Goal: Find specific page/section: Find specific page/section

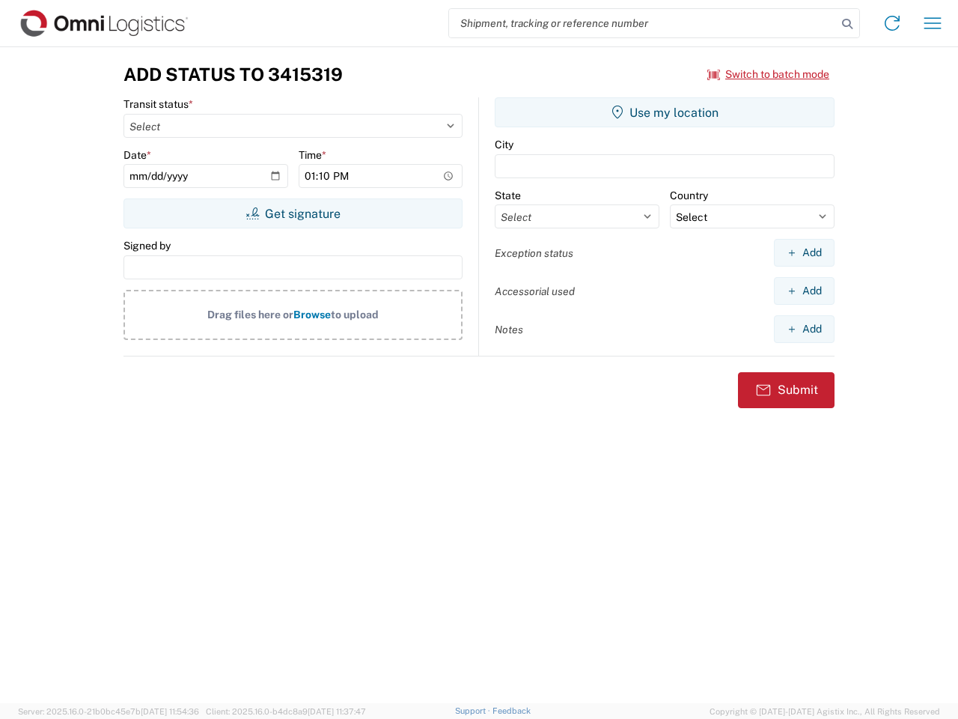
click at [643, 23] on input "search" at bounding box center [643, 23] width 388 height 28
click at [848, 24] on icon at bounding box center [847, 23] width 21 height 21
click at [893, 23] on icon at bounding box center [893, 23] width 24 height 24
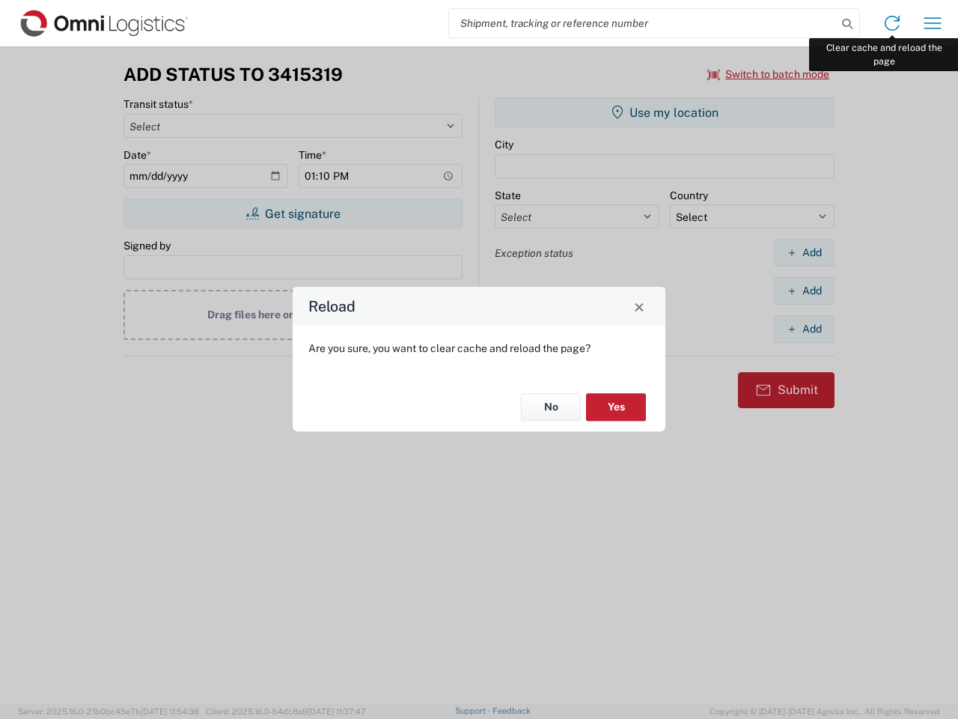
click at [933, 23] on div "Reload Are you sure, you want to clear cache and reload the page? No Yes" at bounding box center [479, 359] width 958 height 719
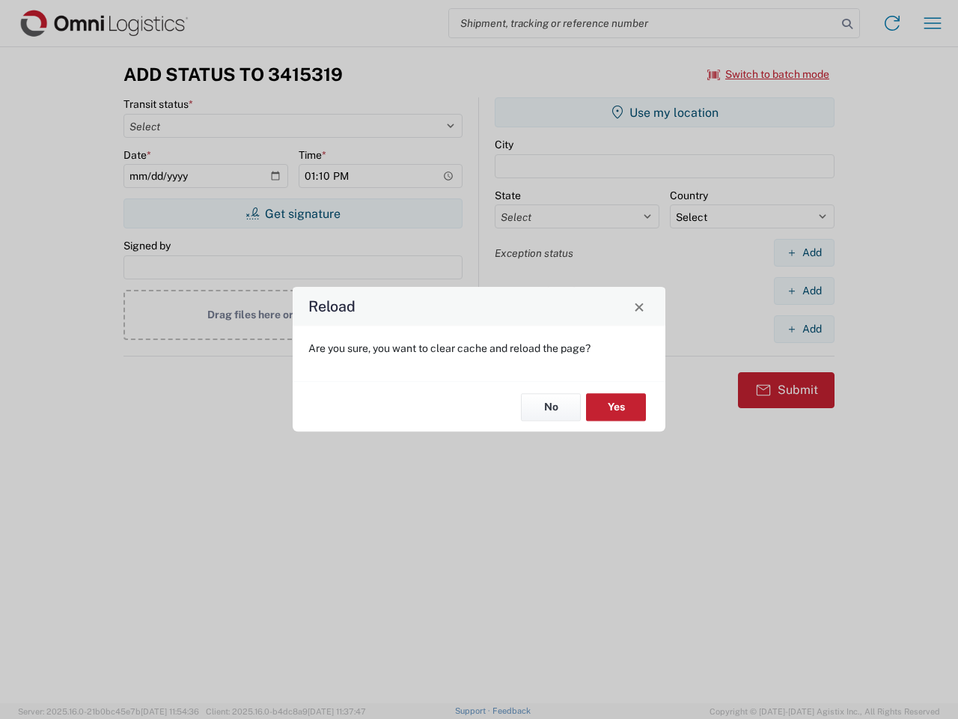
click at [769, 74] on div "Reload Are you sure, you want to clear cache and reload the page? No Yes" at bounding box center [479, 359] width 958 height 719
click at [293, 213] on div "Reload Are you sure, you want to clear cache and reload the page? No Yes" at bounding box center [479, 359] width 958 height 719
click at [665, 112] on div "Reload Are you sure, you want to clear cache and reload the page? No Yes" at bounding box center [479, 359] width 958 height 719
click at [804, 252] on div "Reload Are you sure, you want to clear cache and reload the page? No Yes" at bounding box center [479, 359] width 958 height 719
click at [804, 291] on div "Reload Are you sure, you want to clear cache and reload the page? No Yes" at bounding box center [479, 359] width 958 height 719
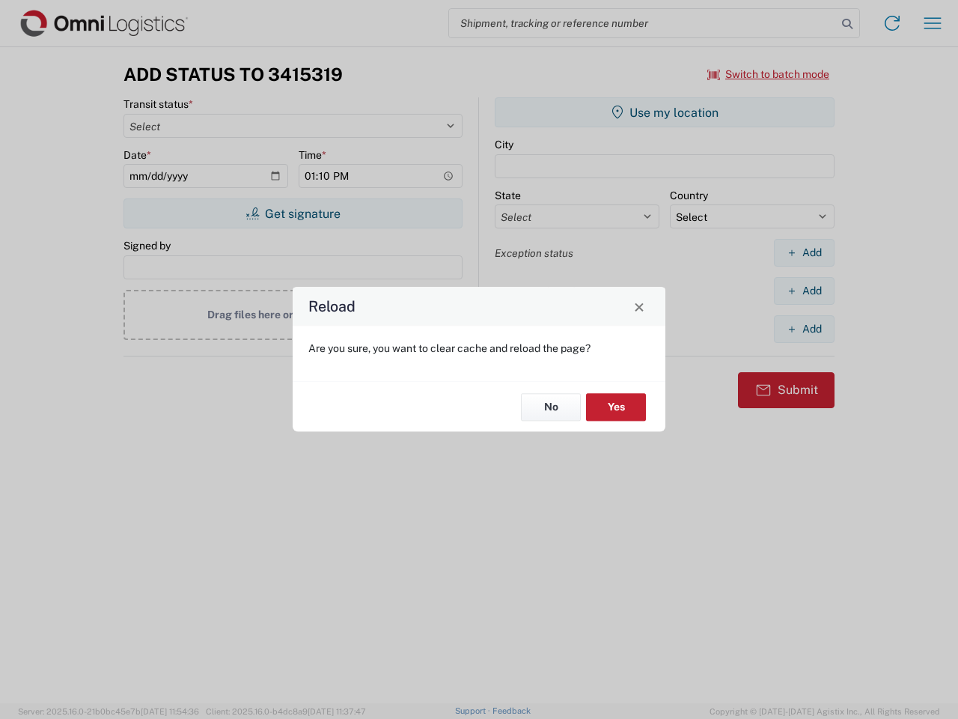
click at [804, 329] on div "Reload Are you sure, you want to clear cache and reload the page? No Yes" at bounding box center [479, 359] width 958 height 719
